Goal: Task Accomplishment & Management: Use online tool/utility

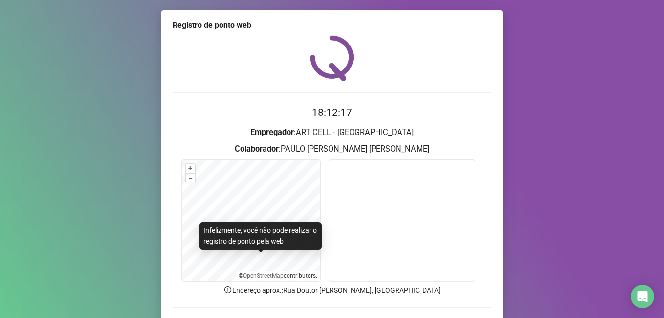
scroll to position [64, 0]
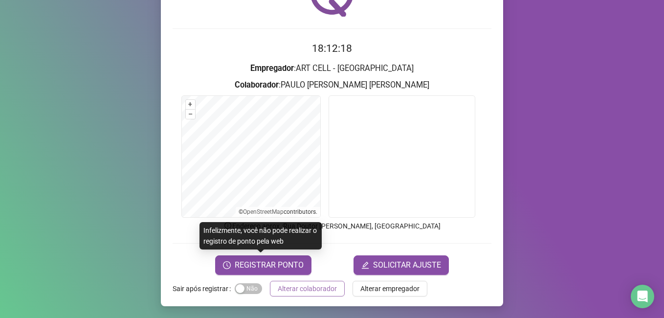
drag, startPoint x: 0, startPoint y: 0, endPoint x: 302, endPoint y: 288, distance: 417.3
click at [302, 288] on span "Alterar colaborador" at bounding box center [307, 288] width 59 height 11
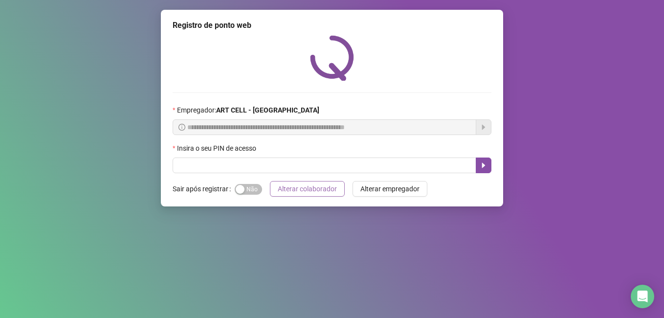
scroll to position [0, 0]
click at [280, 166] on input "text" at bounding box center [325, 165] width 304 height 16
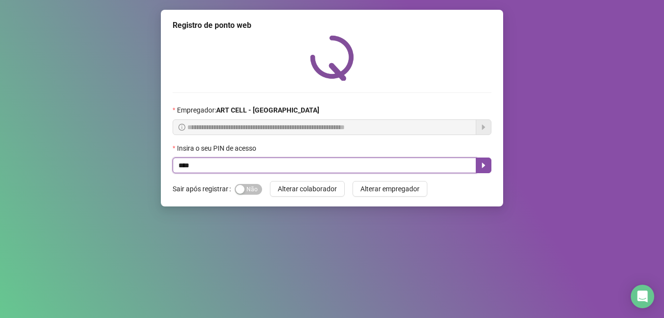
type input "*****"
click at [484, 167] on icon "caret-right" at bounding box center [484, 165] width 8 height 8
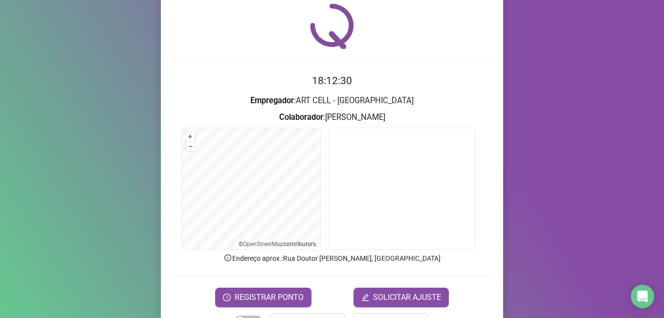
scroll to position [49, 0]
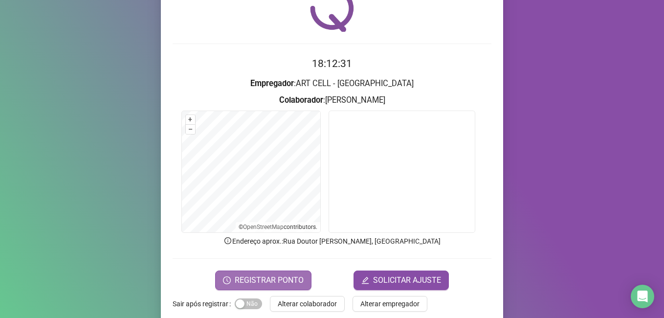
click at [282, 273] on button "REGISTRAR PONTO" at bounding box center [263, 280] width 96 height 20
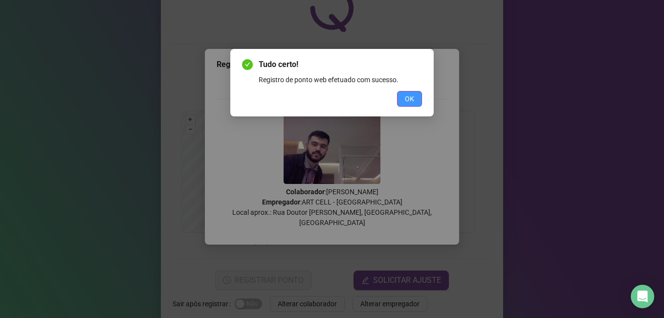
click at [407, 104] on span "OK" at bounding box center [409, 98] width 9 height 11
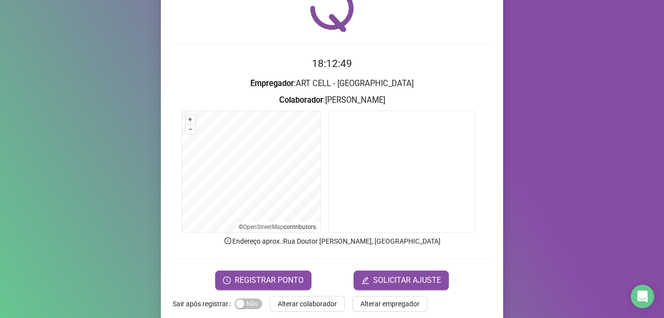
drag, startPoint x: 302, startPoint y: 304, endPoint x: 302, endPoint y: 298, distance: 5.4
click at [302, 304] on span "Alterar colaborador" at bounding box center [307, 303] width 59 height 11
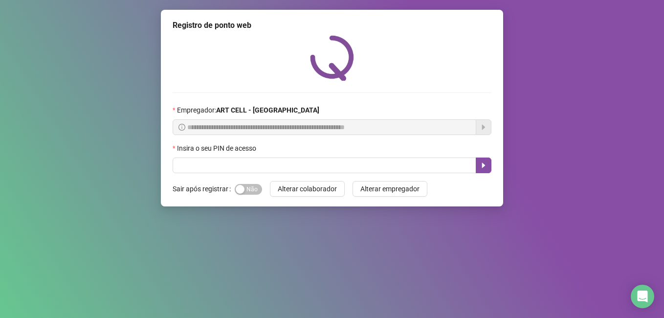
scroll to position [0, 0]
drag, startPoint x: 269, startPoint y: 169, endPoint x: 275, endPoint y: 168, distance: 6.4
click at [269, 169] on input "text" at bounding box center [325, 165] width 304 height 16
click at [215, 157] on div "Insira o seu PIN de acesso" at bounding box center [332, 150] width 319 height 15
click at [186, 169] on input "text" at bounding box center [325, 165] width 304 height 16
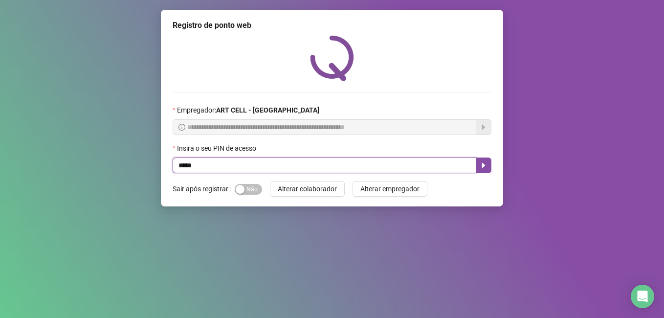
type input "*****"
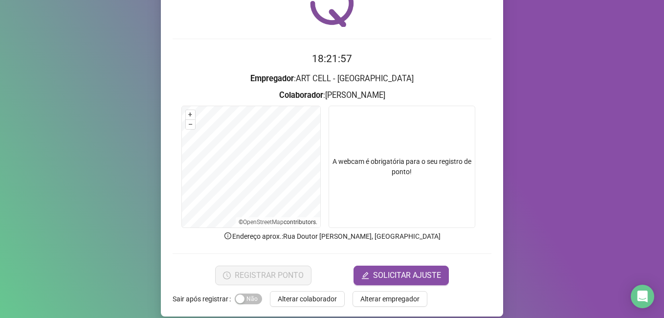
scroll to position [64, 0]
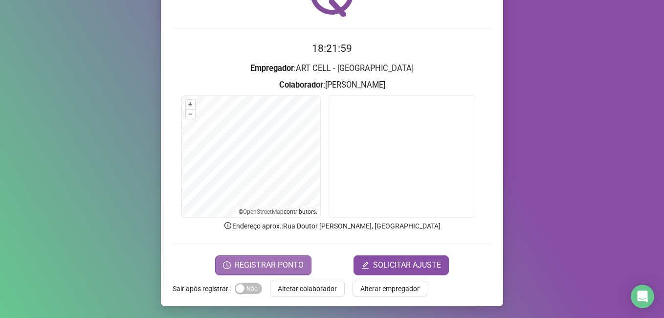
click at [266, 262] on span "REGISTRAR PONTO" at bounding box center [269, 265] width 69 height 12
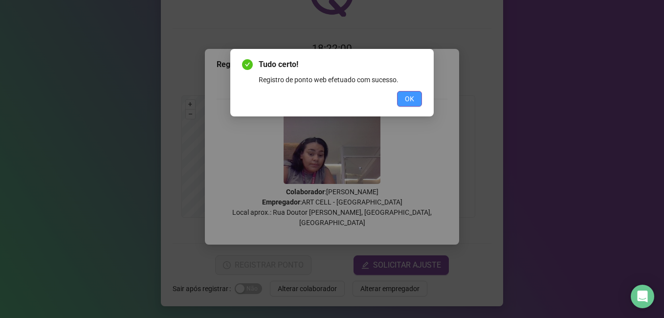
click at [402, 102] on button "OK" at bounding box center [409, 99] width 25 height 16
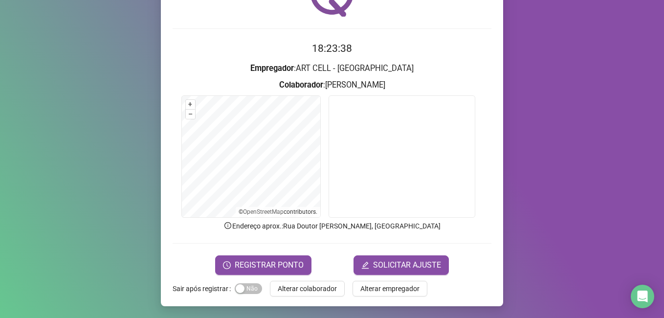
drag, startPoint x: 321, startPoint y: 290, endPoint x: 321, endPoint y: 284, distance: 6.8
click at [321, 290] on span "Alterar colaborador" at bounding box center [307, 288] width 59 height 11
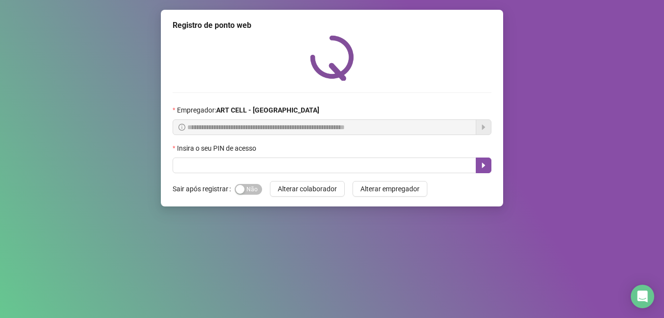
scroll to position [0, 0]
click at [300, 163] on input "text" at bounding box center [325, 165] width 304 height 16
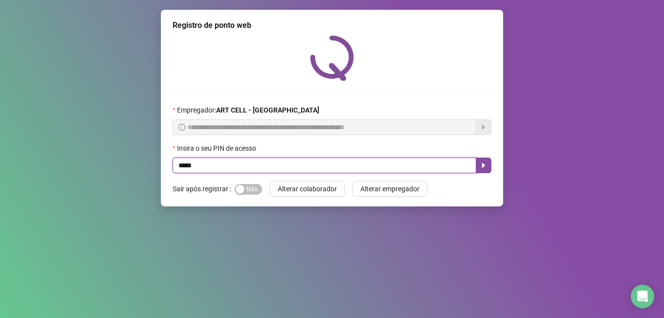
type input "*****"
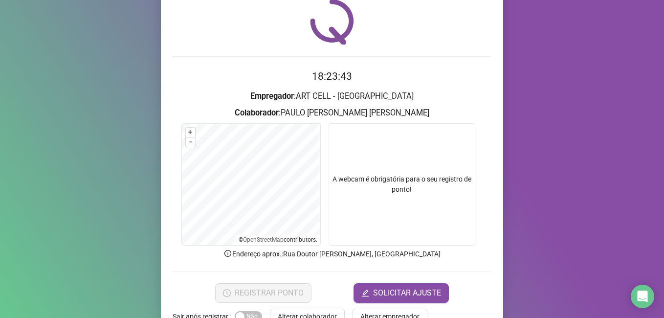
scroll to position [64, 0]
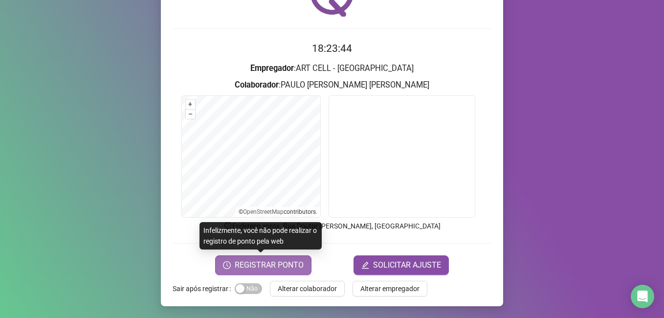
click at [258, 260] on span "REGISTRAR PONTO" at bounding box center [269, 265] width 69 height 12
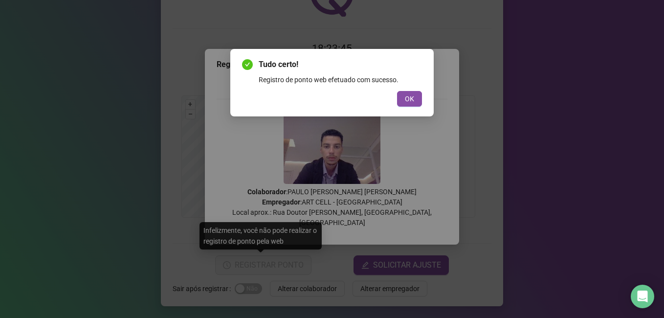
drag, startPoint x: 407, startPoint y: 103, endPoint x: 398, endPoint y: 118, distance: 17.9
click at [407, 103] on span "OK" at bounding box center [409, 98] width 9 height 11
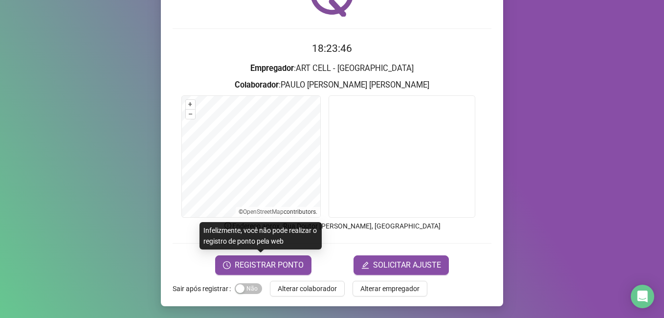
click at [314, 283] on span "Alterar colaborador" at bounding box center [307, 288] width 59 height 11
